Goal: Task Accomplishment & Management: Manage account settings

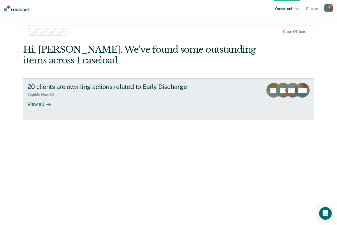
click at [37, 108] on link "20 clients are awaiting actions related to Early Discharge Eligible Now : 20 Vi…" at bounding box center [168, 100] width 291 height 42
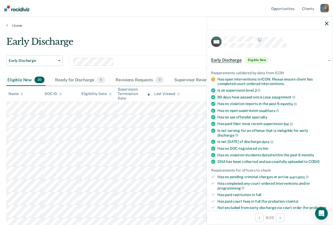
scroll to position [160, 0]
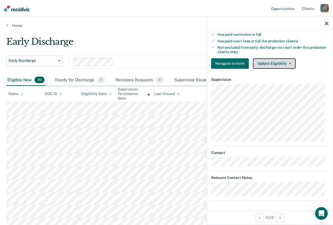
click at [279, 65] on button "Update Eligibility" at bounding box center [274, 63] width 43 height 11
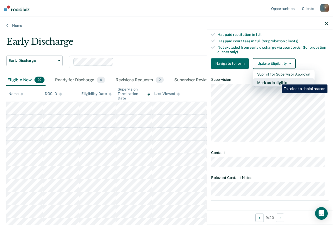
click at [278, 81] on button "Mark as Ineligible" at bounding box center [284, 82] width 62 height 8
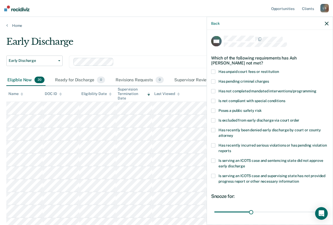
scroll to position [0, 0]
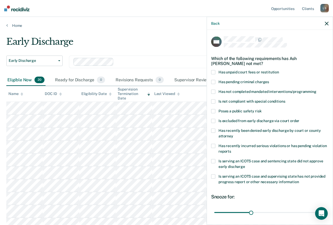
click at [213, 131] on span at bounding box center [213, 131] width 4 height 4
click at [233, 134] on input "Has recently been denied early discharge by court or county attorney" at bounding box center [233, 134] width 0 height 0
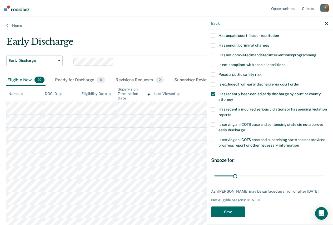
scroll to position [39, 0]
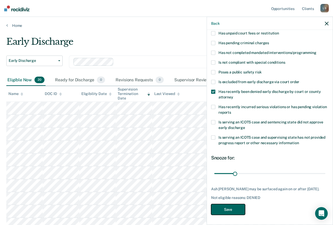
click at [228, 209] on button "Save" at bounding box center [228, 209] width 34 height 11
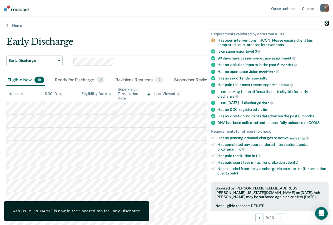
click at [328, 24] on icon "button" at bounding box center [327, 24] width 4 height 4
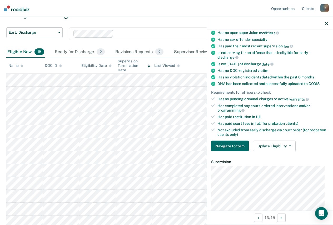
scroll to position [105, 0]
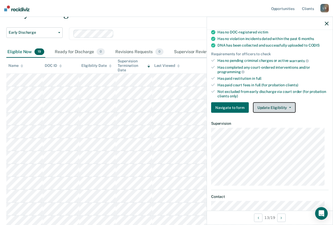
click at [278, 109] on button "Update Eligibility" at bounding box center [274, 107] width 43 height 11
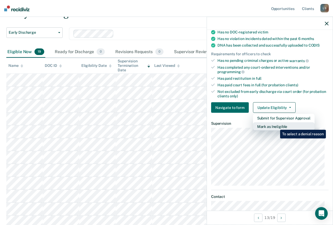
click at [276, 126] on button "Mark as Ineligible" at bounding box center [284, 127] width 62 height 8
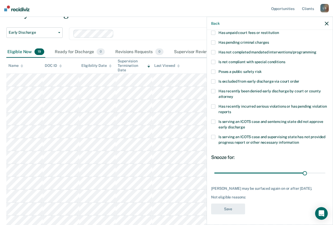
scroll to position [17, 0]
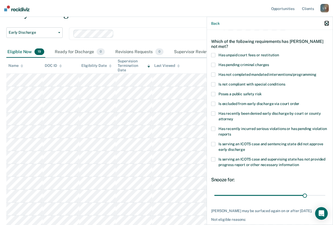
click at [325, 25] on icon "button" at bounding box center [327, 24] width 4 height 4
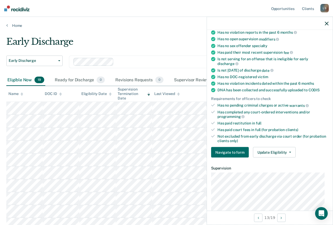
scroll to position [0, 0]
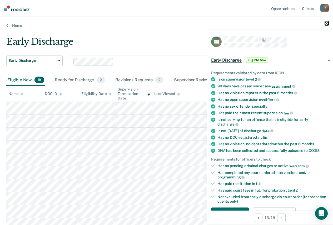
drag, startPoint x: 328, startPoint y: 25, endPoint x: 326, endPoint y: 28, distance: 3.4
click at [328, 26] on div at bounding box center [270, 23] width 126 height 13
click at [325, 22] on icon "button" at bounding box center [327, 24] width 4 height 4
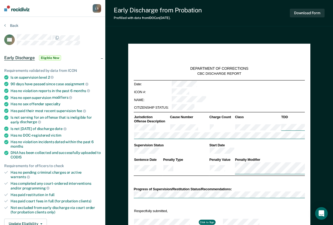
type textarea "x"
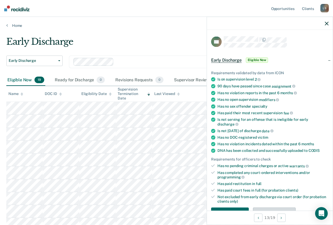
scroll to position [140, 0]
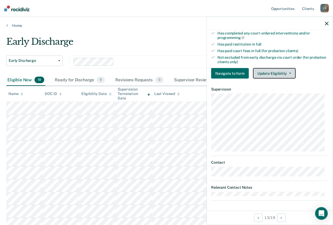
click at [277, 72] on button "Update Eligibility" at bounding box center [274, 73] width 43 height 11
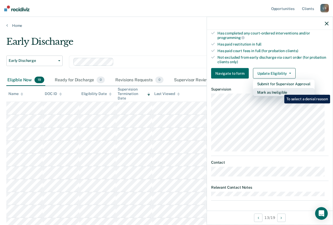
click at [281, 91] on button "Mark as Ineligible" at bounding box center [284, 92] width 62 height 8
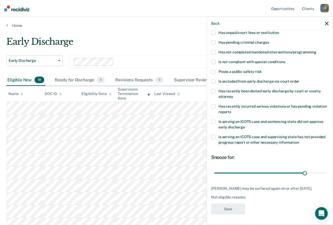
scroll to position [0, 0]
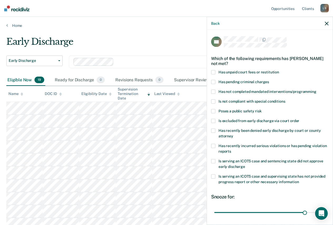
click at [215, 74] on span at bounding box center [213, 72] width 4 height 4
click at [279, 70] on input "Has unpaid court fees or restitution" at bounding box center [279, 70] width 0 height 0
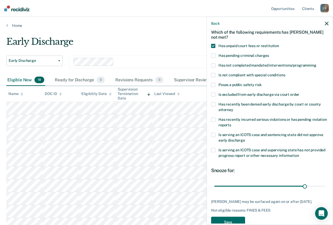
scroll to position [43, 0]
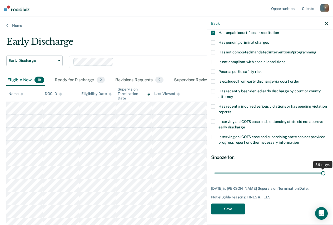
drag, startPoint x: 303, startPoint y: 169, endPoint x: 327, endPoint y: 165, distance: 24.8
click at [326, 169] on input "range" at bounding box center [269, 173] width 111 height 9
type input "36"
drag, startPoint x: 319, startPoint y: 169, endPoint x: 337, endPoint y: 161, distance: 19.3
click at [326, 169] on input "range" at bounding box center [269, 173] width 111 height 9
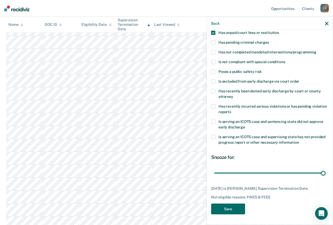
scroll to position [0, 0]
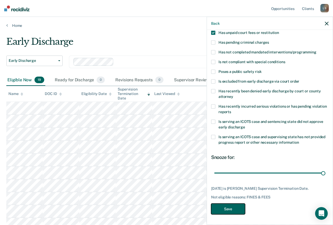
click at [228, 208] on button "Save" at bounding box center [228, 209] width 34 height 11
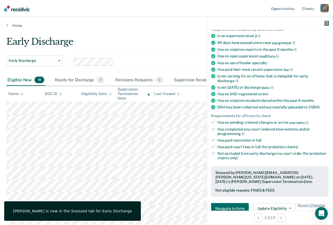
click at [328, 23] on icon "button" at bounding box center [327, 24] width 4 height 4
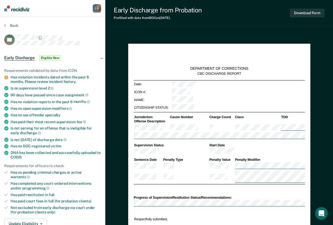
type textarea "x"
click at [8, 24] on button "Back" at bounding box center [11, 25] width 14 height 5
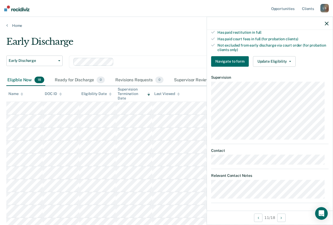
scroll to position [158, 0]
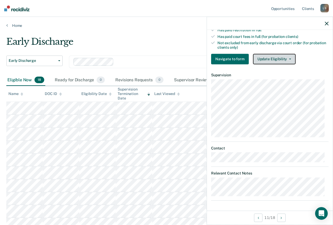
click at [275, 57] on button "Update Eligibility" at bounding box center [274, 59] width 43 height 11
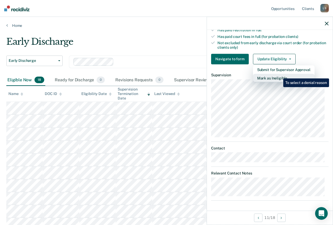
click at [280, 75] on button "Mark as Ineligible" at bounding box center [284, 78] width 62 height 8
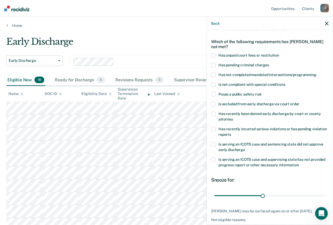
scroll to position [0, 0]
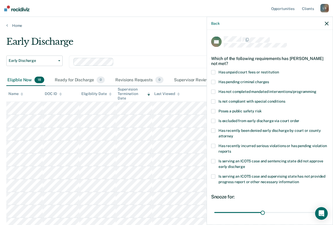
click at [217, 70] on label "Has unpaid court fees or restitution" at bounding box center [270, 73] width 118 height 6
click at [279, 70] on input "Has unpaid court fees or restitution" at bounding box center [279, 70] width 0 height 0
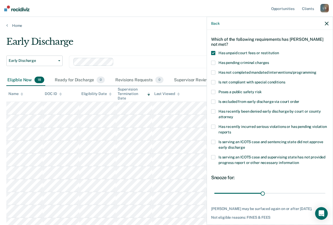
scroll to position [34, 0]
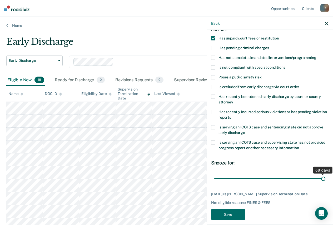
drag, startPoint x: 262, startPoint y: 174, endPoint x: 337, endPoint y: 175, distance: 74.8
type input "68"
click at [326, 175] on input "range" at bounding box center [269, 178] width 111 height 9
click at [225, 210] on button "Save" at bounding box center [228, 214] width 34 height 11
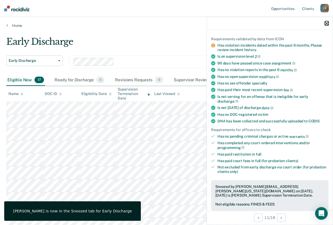
click at [326, 24] on icon "button" at bounding box center [327, 24] width 4 height 4
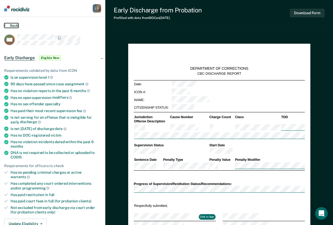
click at [5, 26] on icon at bounding box center [5, 25] width 2 height 4
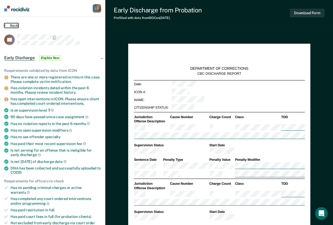
click at [11, 23] on button "Back" at bounding box center [11, 25] width 14 height 5
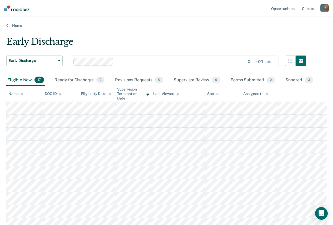
type textarea "x"
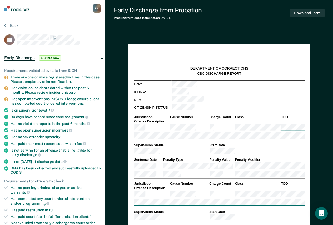
click at [7, 25] on button "Back" at bounding box center [11, 25] width 14 height 5
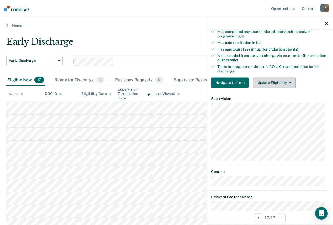
scroll to position [158, 0]
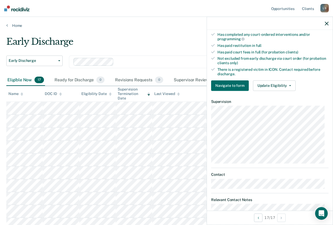
click at [282, 76] on div "Requirements validated by data from ICON There are one or more registered victi…" at bounding box center [270, -1] width 126 height 191
click at [278, 88] on button "Update Eligibility" at bounding box center [274, 85] width 43 height 11
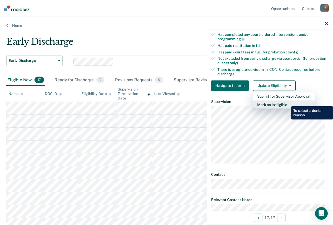
click at [287, 102] on button "Mark as Ineligible" at bounding box center [284, 104] width 62 height 8
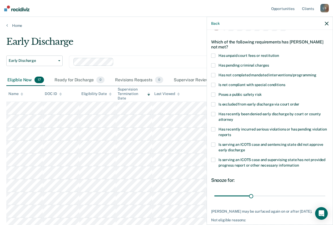
scroll to position [0, 0]
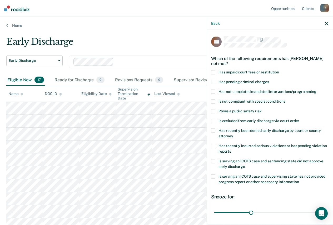
click at [214, 69] on div "Which of the following requirements has Clark Brewster not met?" at bounding box center [270, 61] width 118 height 18
click at [213, 71] on span at bounding box center [213, 72] width 4 height 4
click at [279, 70] on input "Has unpaid court fees or restitution" at bounding box center [279, 70] width 0 height 0
drag, startPoint x: 248, startPoint y: 213, endPoint x: 337, endPoint y: 207, distance: 89.3
type input "98"
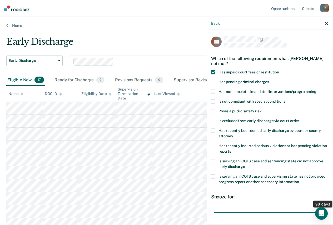
click at [326, 208] on input "range" at bounding box center [269, 212] width 111 height 9
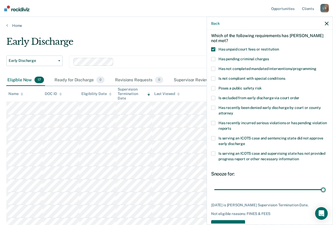
scroll to position [43, 0]
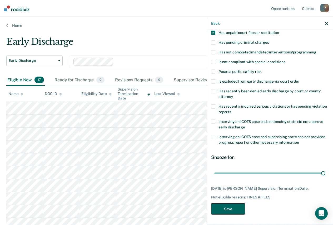
click at [229, 205] on button "Save" at bounding box center [228, 209] width 34 height 11
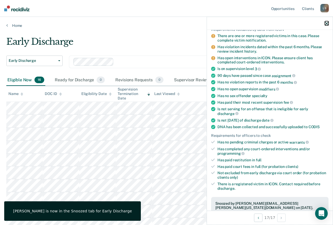
click at [327, 25] on icon "button" at bounding box center [327, 24] width 4 height 4
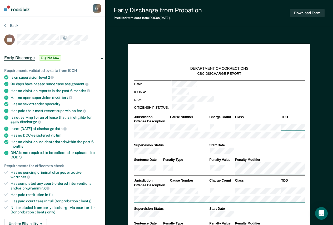
type textarea "x"
click at [9, 27] on button "Back" at bounding box center [11, 25] width 14 height 5
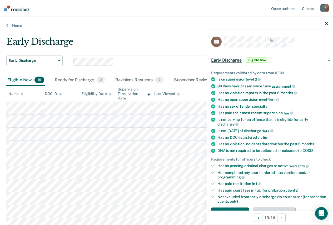
scroll to position [140, 0]
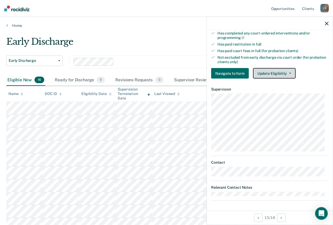
click at [275, 75] on button "Update Eligibility" at bounding box center [274, 73] width 43 height 11
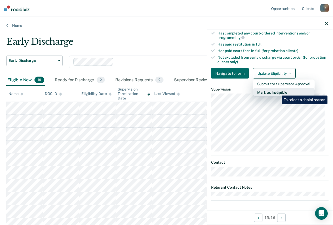
click at [278, 92] on button "Mark as Ineligible" at bounding box center [284, 92] width 62 height 8
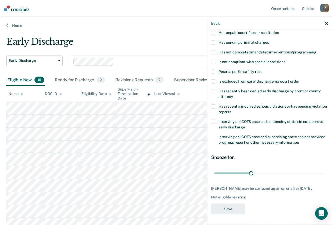
scroll to position [17, 0]
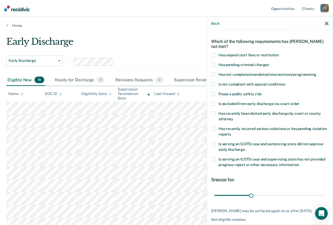
click at [215, 55] on span at bounding box center [213, 55] width 4 height 4
click at [279, 53] on input "Has unpaid court fees or restitution" at bounding box center [279, 53] width 0 height 0
drag, startPoint x: 229, startPoint y: 196, endPoint x: 325, endPoint y: 199, distance: 96.8
click at [325, 199] on input "range" at bounding box center [269, 195] width 111 height 9
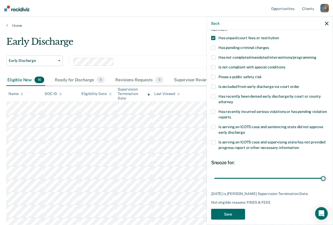
scroll to position [43, 0]
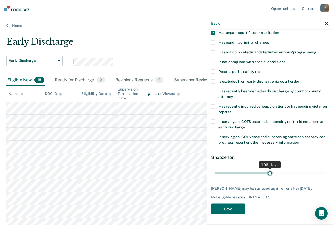
drag, startPoint x: 320, startPoint y: 169, endPoint x: 268, endPoint y: 167, distance: 51.7
click at [268, 169] on input "range" at bounding box center [269, 173] width 111 height 9
drag, startPoint x: 269, startPoint y: 170, endPoint x: 284, endPoint y: 170, distance: 15.0
click at [284, 170] on input "range" at bounding box center [269, 173] width 111 height 9
drag, startPoint x: 284, startPoint y: 170, endPoint x: 277, endPoint y: 171, distance: 6.7
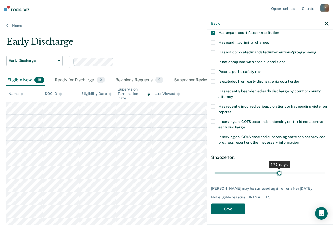
type input "127"
click at [277, 171] on input "range" at bounding box center [269, 173] width 111 height 9
click at [229, 209] on button "Save" at bounding box center [228, 209] width 34 height 11
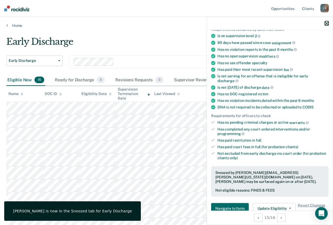
click at [327, 23] on icon "button" at bounding box center [327, 24] width 4 height 4
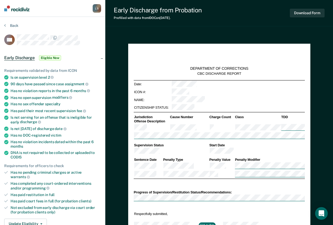
type textarea "x"
click at [15, 24] on button "Back" at bounding box center [11, 25] width 14 height 5
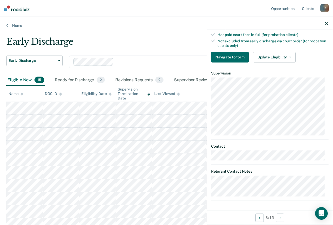
scroll to position [160, 0]
click at [272, 57] on button "Update Eligibility" at bounding box center [274, 57] width 43 height 11
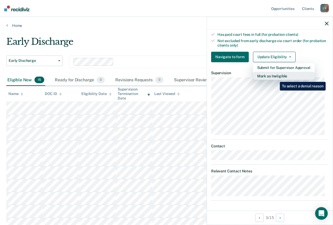
click at [274, 75] on button "Mark as Ineligible" at bounding box center [284, 76] width 62 height 8
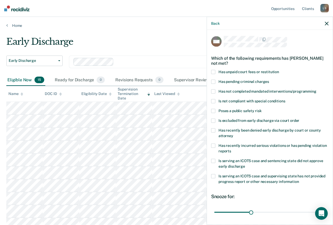
scroll to position [0, 0]
click at [213, 71] on span at bounding box center [213, 72] width 4 height 4
click at [279, 70] on input "Has unpaid court fees or restitution" at bounding box center [279, 70] width 0 height 0
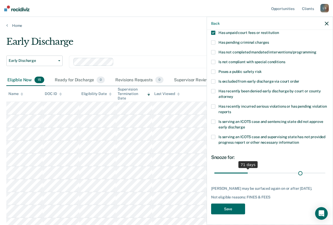
scroll to position [39, 0]
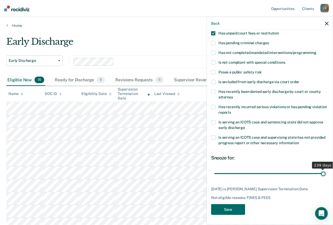
drag, startPoint x: 229, startPoint y: 170, endPoint x: 337, endPoint y: 159, distance: 108.0
click at [326, 169] on input "range" at bounding box center [269, 173] width 111 height 9
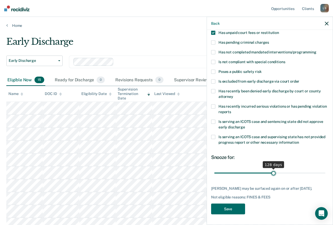
drag, startPoint x: 320, startPoint y: 172, endPoint x: 272, endPoint y: 176, distance: 48.1
click at [272, 176] on input "range" at bounding box center [269, 173] width 111 height 9
drag, startPoint x: 272, startPoint y: 169, endPoint x: 277, endPoint y: 169, distance: 5.3
type input "140"
click at [277, 169] on input "range" at bounding box center [269, 173] width 111 height 9
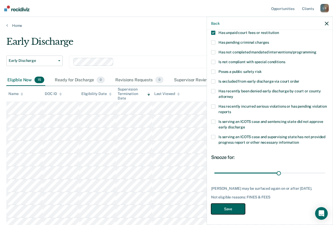
click at [233, 210] on button "Save" at bounding box center [228, 209] width 34 height 11
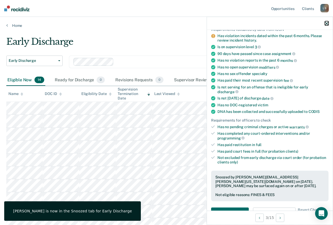
click at [325, 24] on icon "button" at bounding box center [327, 24] width 4 height 4
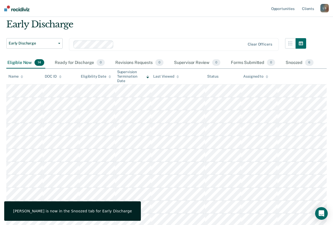
scroll to position [26, 0]
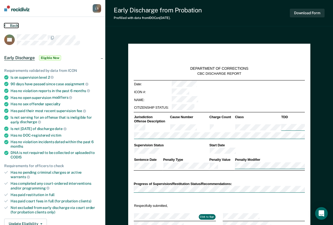
click at [12, 27] on button "Back" at bounding box center [11, 25] width 14 height 5
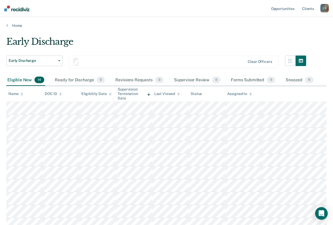
scroll to position [26, 0]
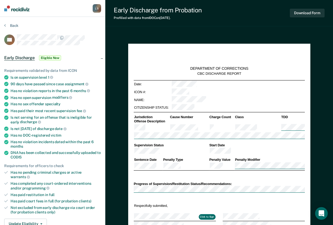
type textarea "x"
click at [8, 26] on button "Back" at bounding box center [11, 25] width 14 height 5
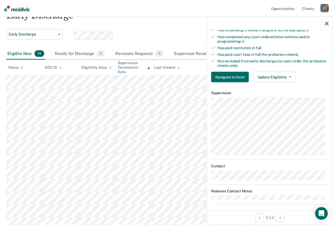
scroll to position [140, 0]
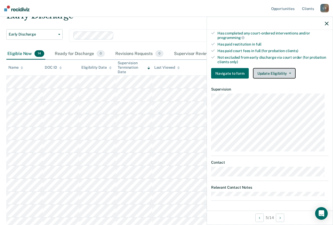
click at [276, 72] on button "Update Eligibility" at bounding box center [274, 73] width 43 height 11
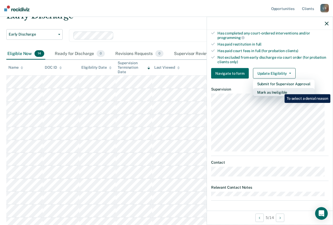
click at [281, 90] on button "Mark as Ineligible" at bounding box center [284, 92] width 62 height 8
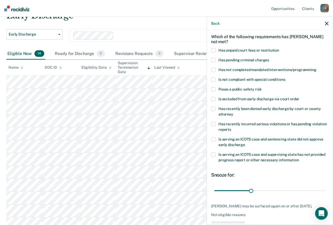
scroll to position [0, 0]
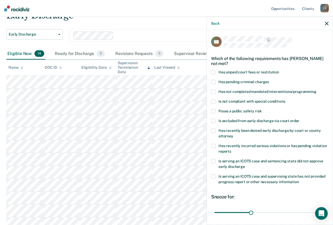
click at [213, 71] on span at bounding box center [213, 72] width 4 height 4
click at [279, 70] on input "Has unpaid court fees or restitution" at bounding box center [279, 70] width 0 height 0
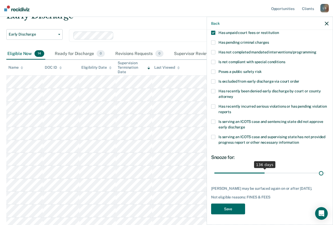
scroll to position [39, 0]
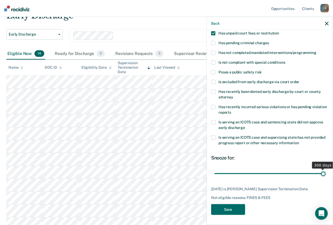
drag, startPoint x: 227, startPoint y: 170, endPoint x: 326, endPoint y: 166, distance: 99.7
click at [326, 169] on input "range" at bounding box center [269, 173] width 111 height 9
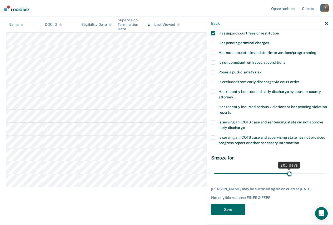
drag, startPoint x: 319, startPoint y: 172, endPoint x: 287, endPoint y: 175, distance: 32.6
type input "205"
click at [287, 175] on input "range" at bounding box center [269, 173] width 111 height 9
click at [229, 209] on button "Save" at bounding box center [228, 209] width 34 height 11
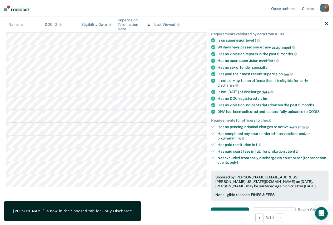
click at [327, 26] on div at bounding box center [270, 23] width 126 height 13
click at [328, 23] on icon "button" at bounding box center [327, 24] width 4 height 4
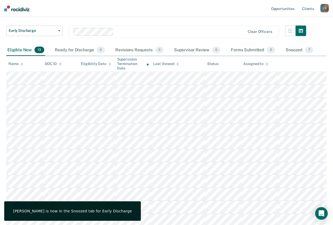
scroll to position [30, 0]
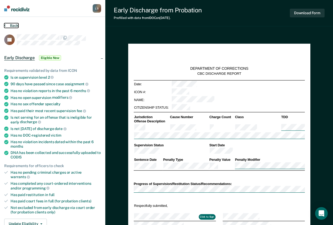
click at [10, 25] on button "Back" at bounding box center [11, 25] width 14 height 5
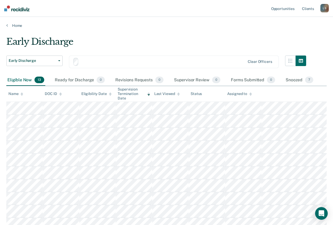
scroll to position [30, 0]
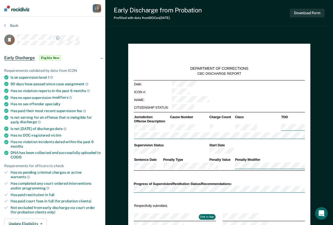
click at [14, 22] on section "Back JJ Early Discharge Eligible Now Requirements validated by data from ICON I…" at bounding box center [52, 189] width 105 height 345
click at [14, 23] on button "Back" at bounding box center [11, 25] width 14 height 5
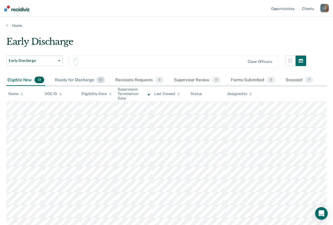
scroll to position [30, 0]
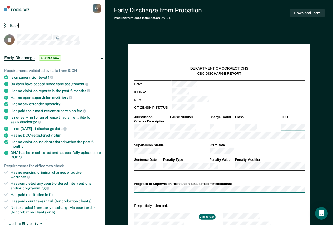
click at [17, 27] on button "Back" at bounding box center [11, 25] width 14 height 5
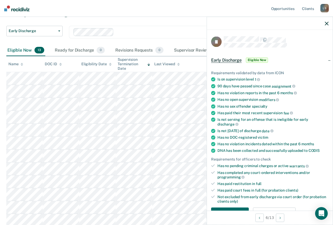
scroll to position [140, 0]
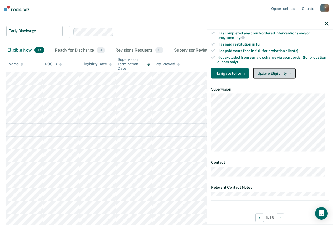
click at [271, 72] on button "Update Eligibility" at bounding box center [274, 73] width 43 height 11
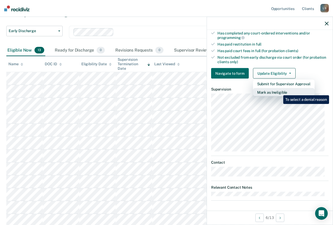
click at [280, 92] on button "Mark as Ineligible" at bounding box center [284, 92] width 62 height 8
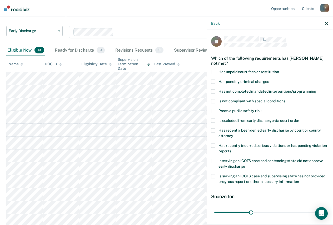
scroll to position [0, 0]
click at [325, 23] on div "Back" at bounding box center [270, 23] width 126 height 13
click at [330, 23] on div "Back" at bounding box center [270, 23] width 126 height 13
click at [328, 22] on icon "button" at bounding box center [327, 24] width 4 height 4
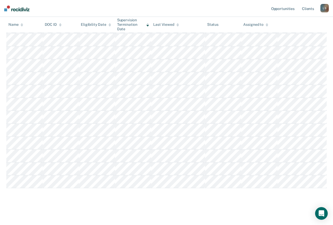
scroll to position [82, 0]
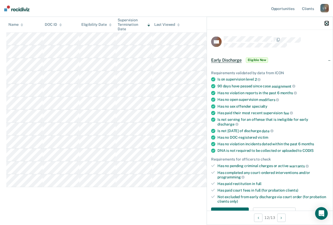
click at [328, 25] on icon "button" at bounding box center [327, 24] width 4 height 4
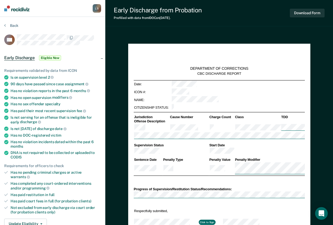
type textarea "x"
click at [13, 27] on button "Back" at bounding box center [11, 25] width 14 height 5
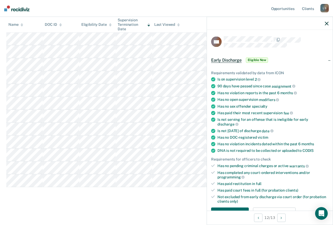
scroll to position [132, 0]
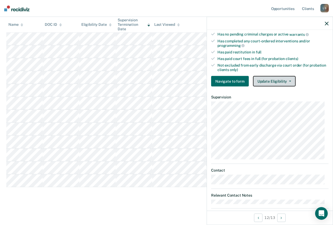
click at [275, 82] on button "Update Eligibility" at bounding box center [274, 81] width 43 height 11
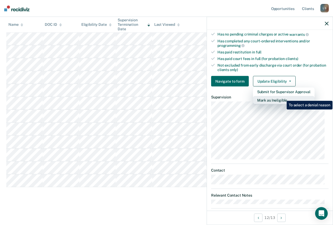
click at [283, 97] on button "Mark as Ineligible" at bounding box center [284, 100] width 62 height 8
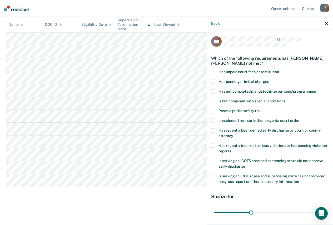
scroll to position [0, 0]
click at [213, 74] on label "Has unpaid court fees or restitution" at bounding box center [270, 73] width 118 height 6
click at [279, 70] on input "Has unpaid court fees or restitution" at bounding box center [279, 70] width 0 height 0
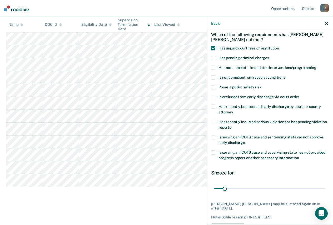
scroll to position [43, 0]
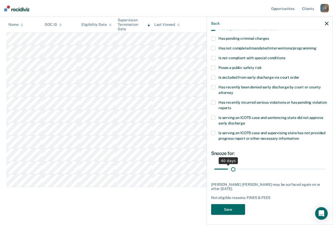
drag, startPoint x: 223, startPoint y: 169, endPoint x: 233, endPoint y: 168, distance: 9.3
click at [233, 168] on input "range" at bounding box center [269, 169] width 111 height 9
drag, startPoint x: 233, startPoint y: 169, endPoint x: 273, endPoint y: 171, distance: 40.1
type input "200"
click at [273, 171] on input "range" at bounding box center [269, 169] width 111 height 9
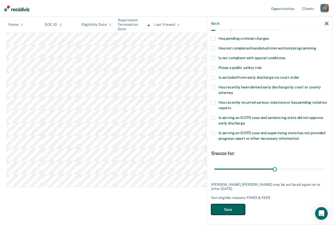
click at [224, 207] on button "Save" at bounding box center [228, 209] width 34 height 11
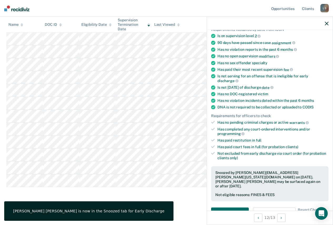
click at [327, 26] on div at bounding box center [270, 23] width 126 height 13
click at [326, 23] on icon "button" at bounding box center [327, 24] width 4 height 4
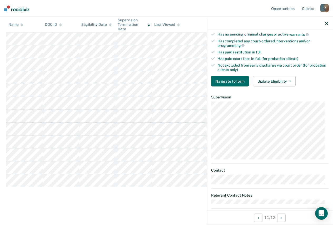
scroll to position [0, 0]
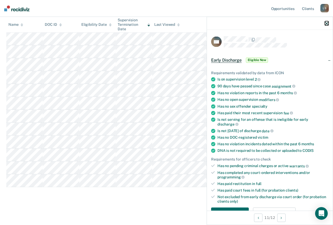
click at [326, 24] on icon "button" at bounding box center [327, 24] width 4 height 4
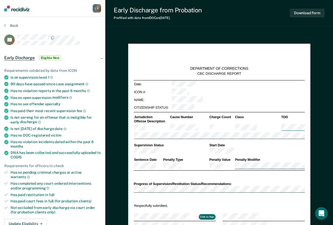
type textarea "x"
click at [11, 28] on div "Back" at bounding box center [52, 28] width 97 height 11
click at [12, 27] on button "Back" at bounding box center [11, 25] width 14 height 5
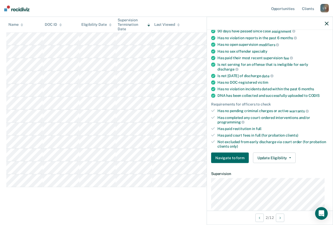
scroll to position [140, 0]
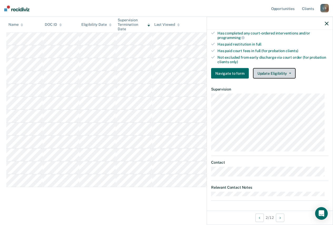
click at [274, 75] on button "Update Eligibility" at bounding box center [274, 73] width 43 height 11
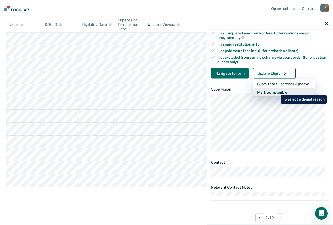
click at [277, 91] on button "Mark as Ineligible" at bounding box center [284, 92] width 62 height 8
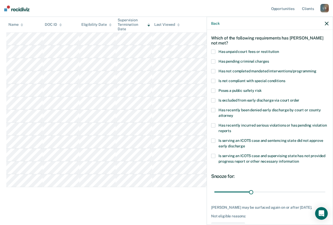
scroll to position [0, 0]
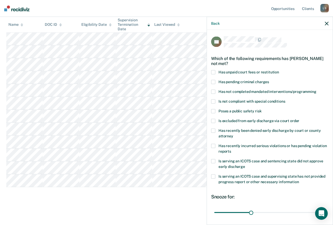
click at [216, 72] on label "Has unpaid court fees or restitution" at bounding box center [270, 73] width 118 height 6
click at [279, 70] on input "Has unpaid court fees or restitution" at bounding box center [279, 70] width 0 height 0
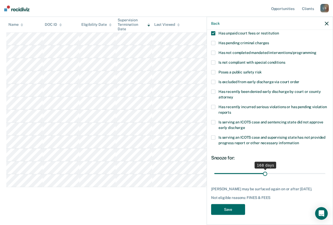
drag, startPoint x: 224, startPoint y: 174, endPoint x: 263, endPoint y: 176, distance: 38.8
click at [263, 175] on input "range" at bounding box center [269, 173] width 111 height 9
drag, startPoint x: 264, startPoint y: 173, endPoint x: 295, endPoint y: 168, distance: 31.5
type input "278"
click at [295, 169] on input "range" at bounding box center [269, 173] width 111 height 9
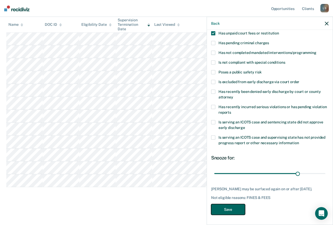
click at [231, 211] on button "Save" at bounding box center [228, 209] width 34 height 11
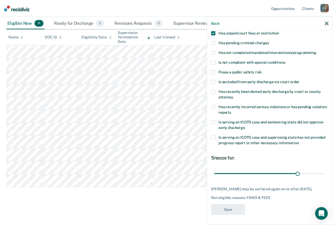
scroll to position [57, 0]
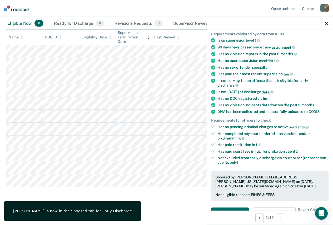
click at [329, 24] on div at bounding box center [270, 23] width 126 height 13
click at [326, 21] on button "button" at bounding box center [327, 23] width 4 height 4
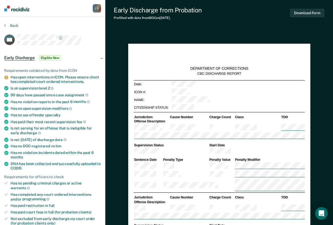
type textarea "x"
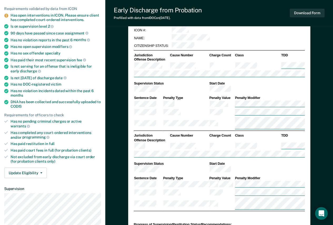
scroll to position [53, 0]
